Goal: Transaction & Acquisition: Purchase product/service

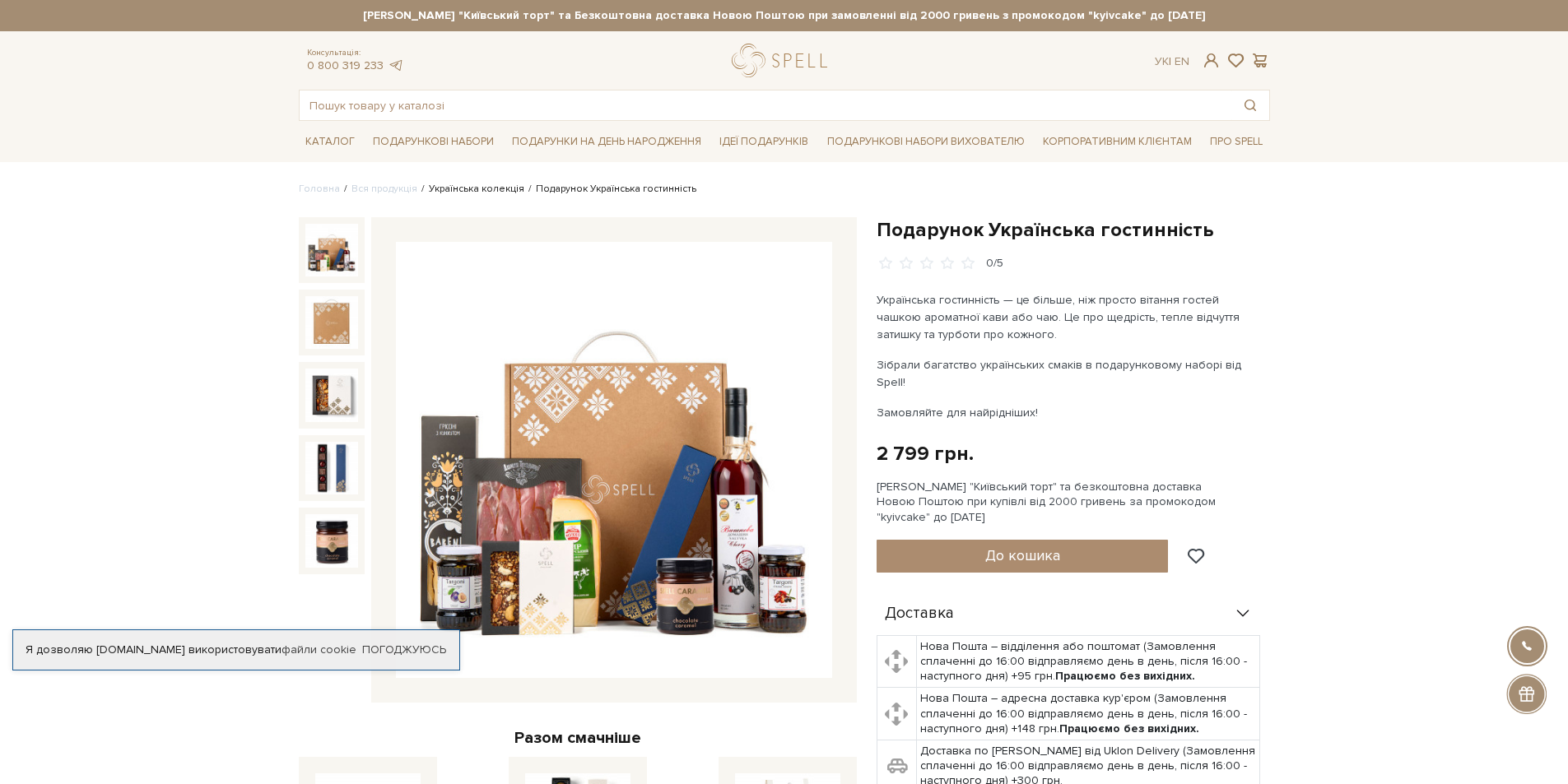
click at [472, 191] on link "Українська колекція" at bounding box center [477, 188] width 96 height 12
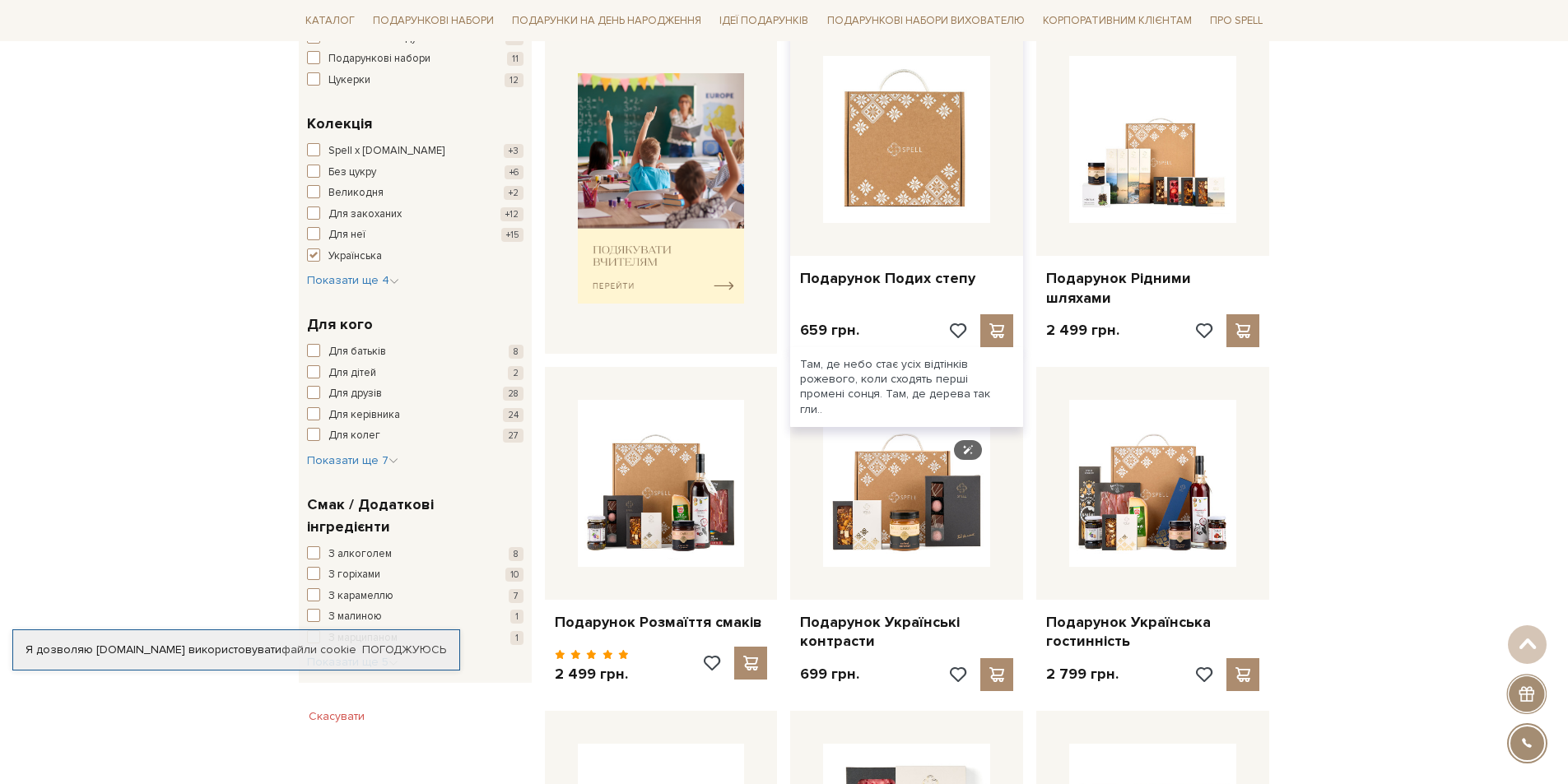
scroll to position [659, 0]
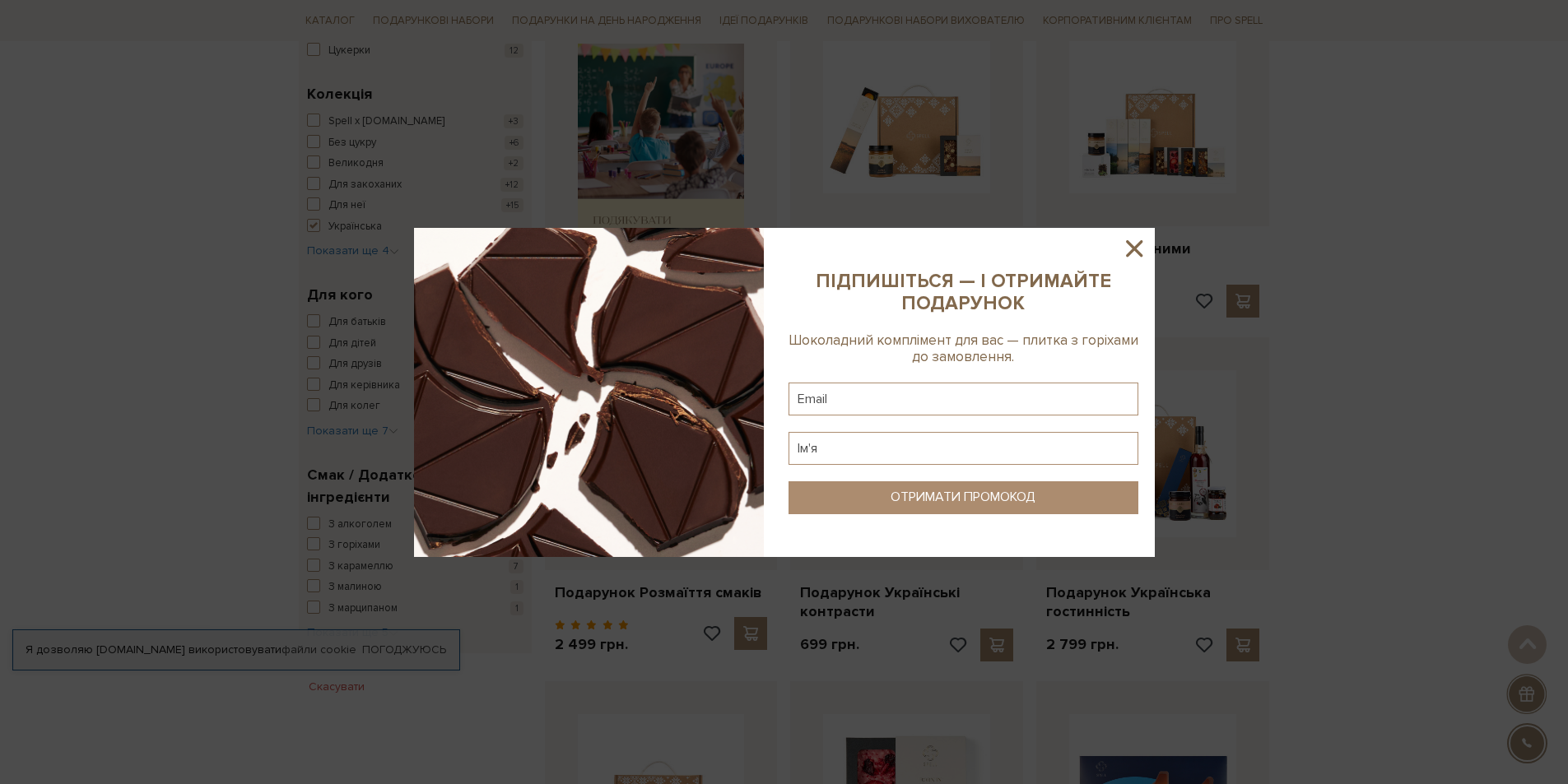
drag, startPoint x: 1120, startPoint y: 248, endPoint x: 1128, endPoint y: 248, distance: 8.0
click at [1128, 248] on icon at bounding box center [1134, 248] width 28 height 28
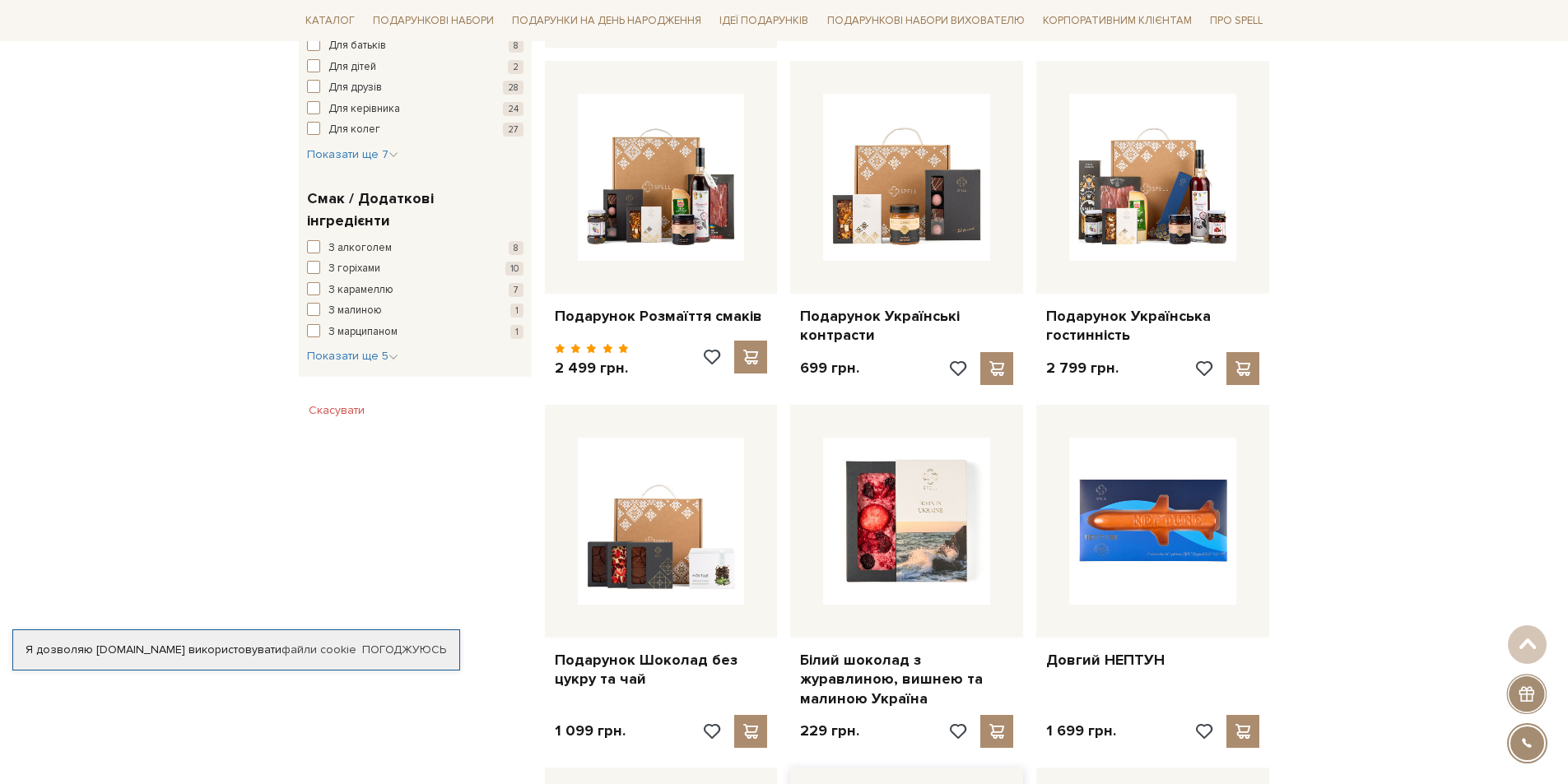
scroll to position [906, 0]
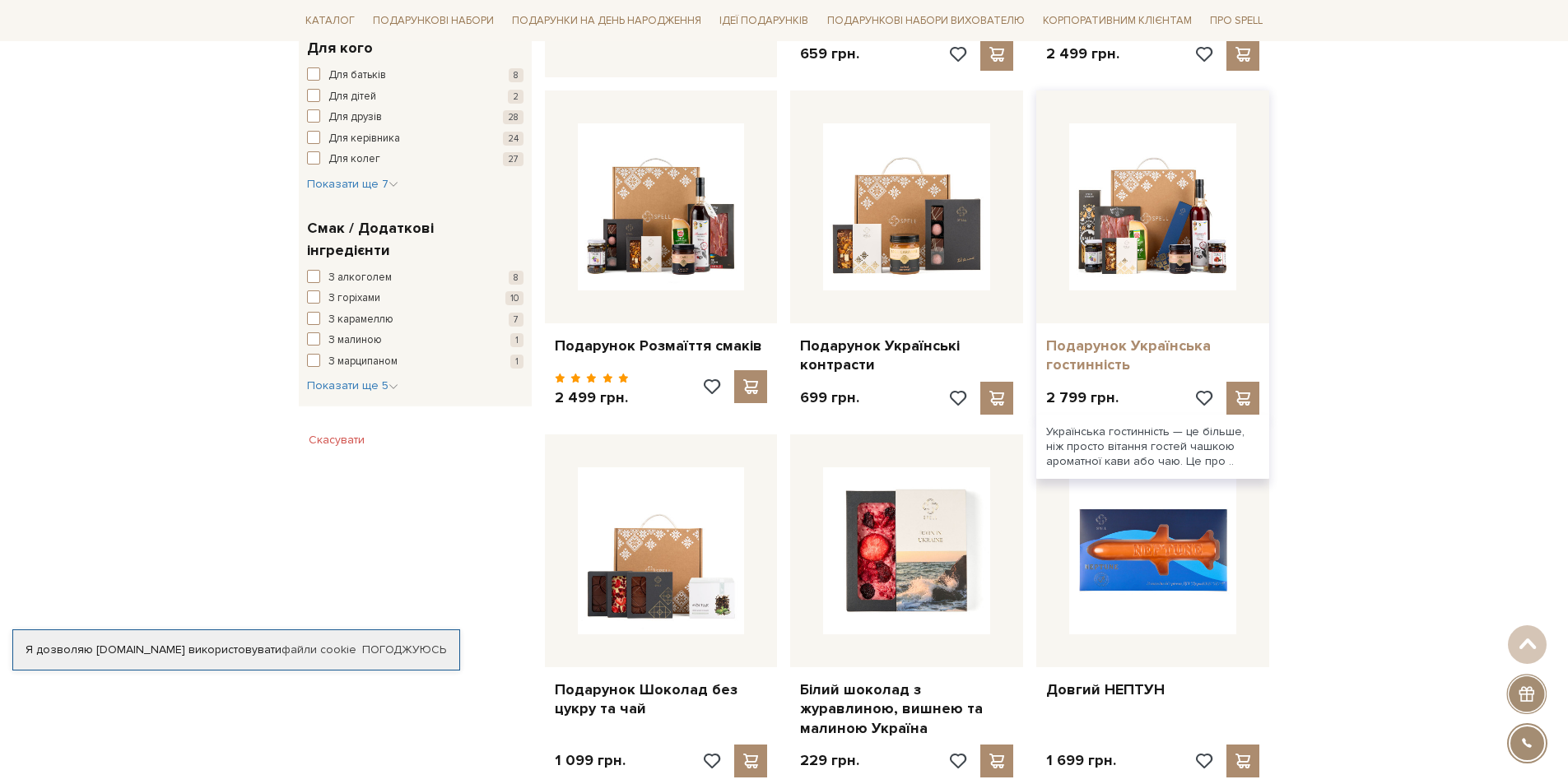
click at [1119, 341] on link "Подарунок Українська гостинність" at bounding box center [1152, 356] width 213 height 39
